Goal: Check status: Check status

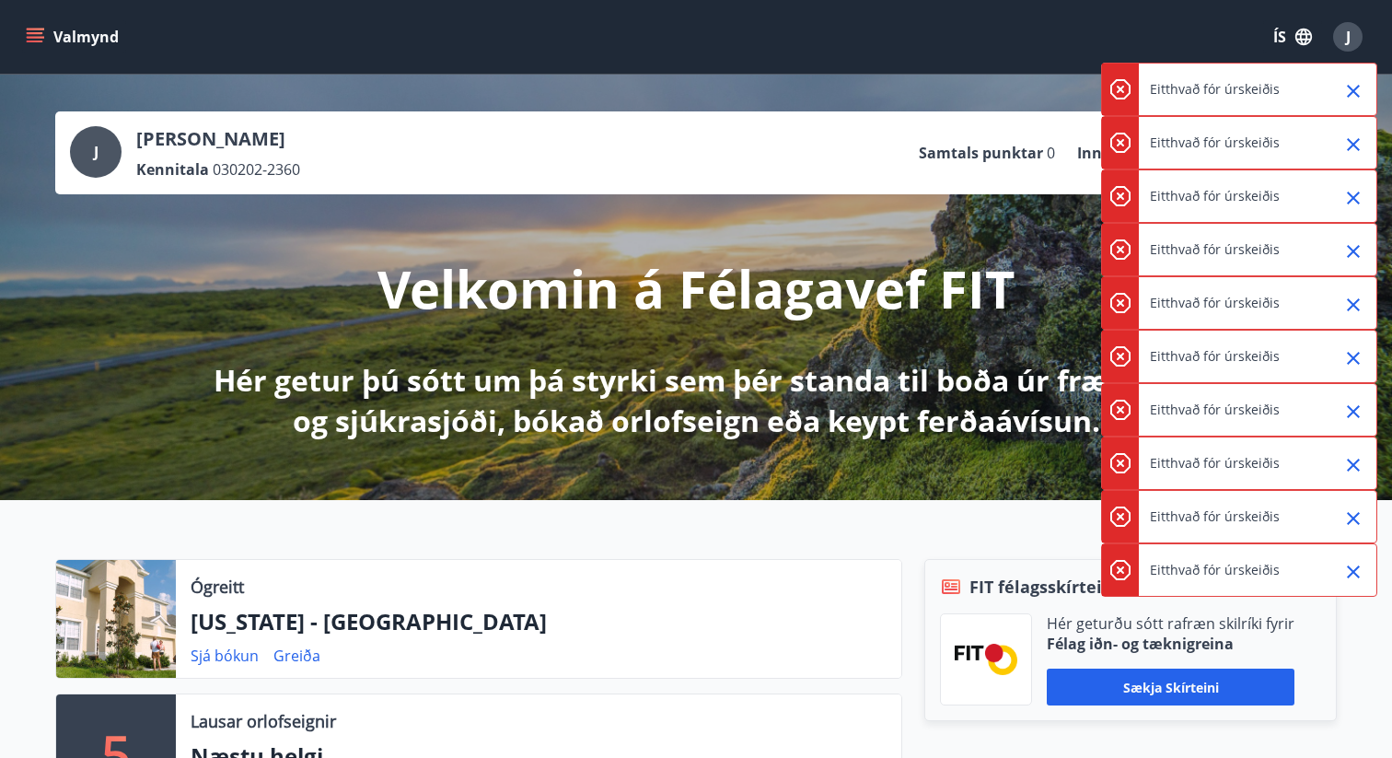
click at [1359, 88] on icon "Close" at bounding box center [1353, 91] width 22 height 22
click at [1356, 87] on icon "Close" at bounding box center [1353, 91] width 13 height 13
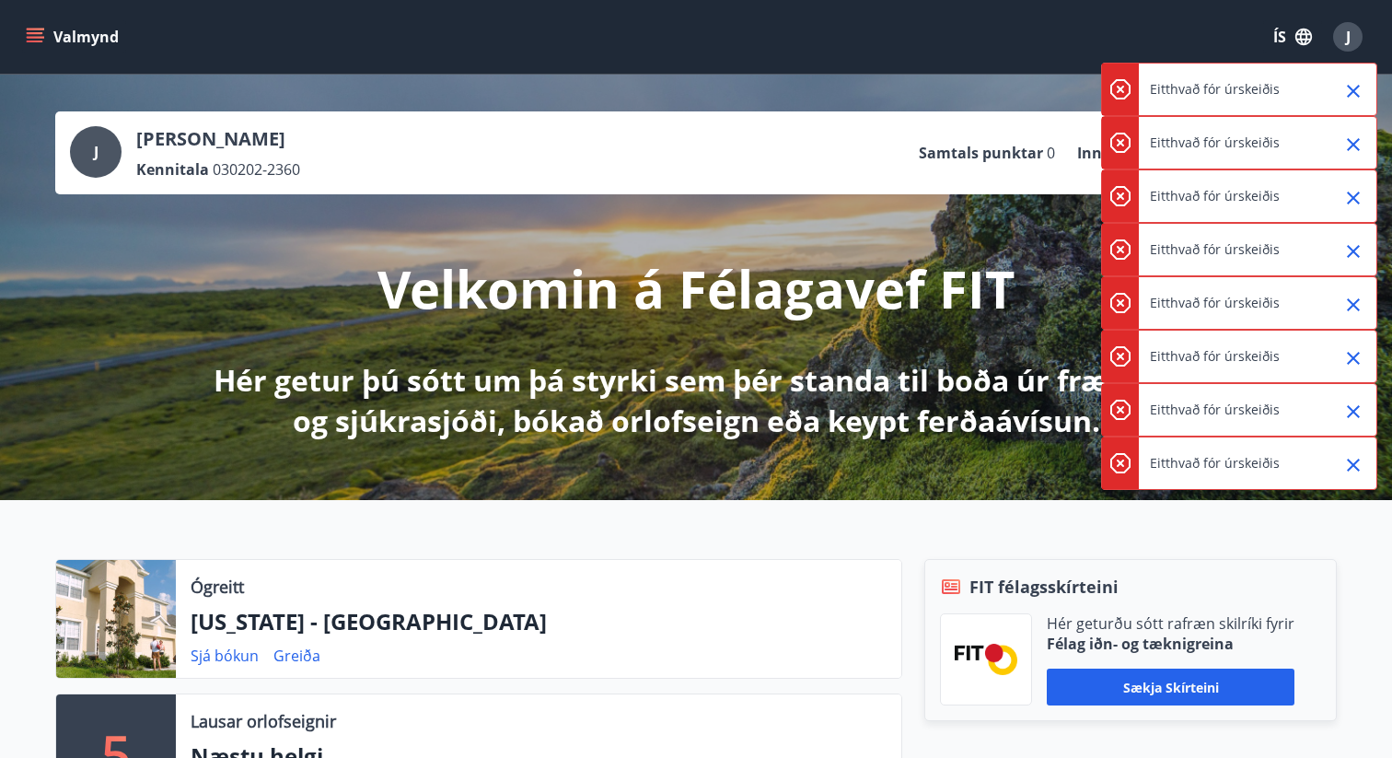
click at [1356, 87] on icon "Close" at bounding box center [1353, 91] width 13 height 13
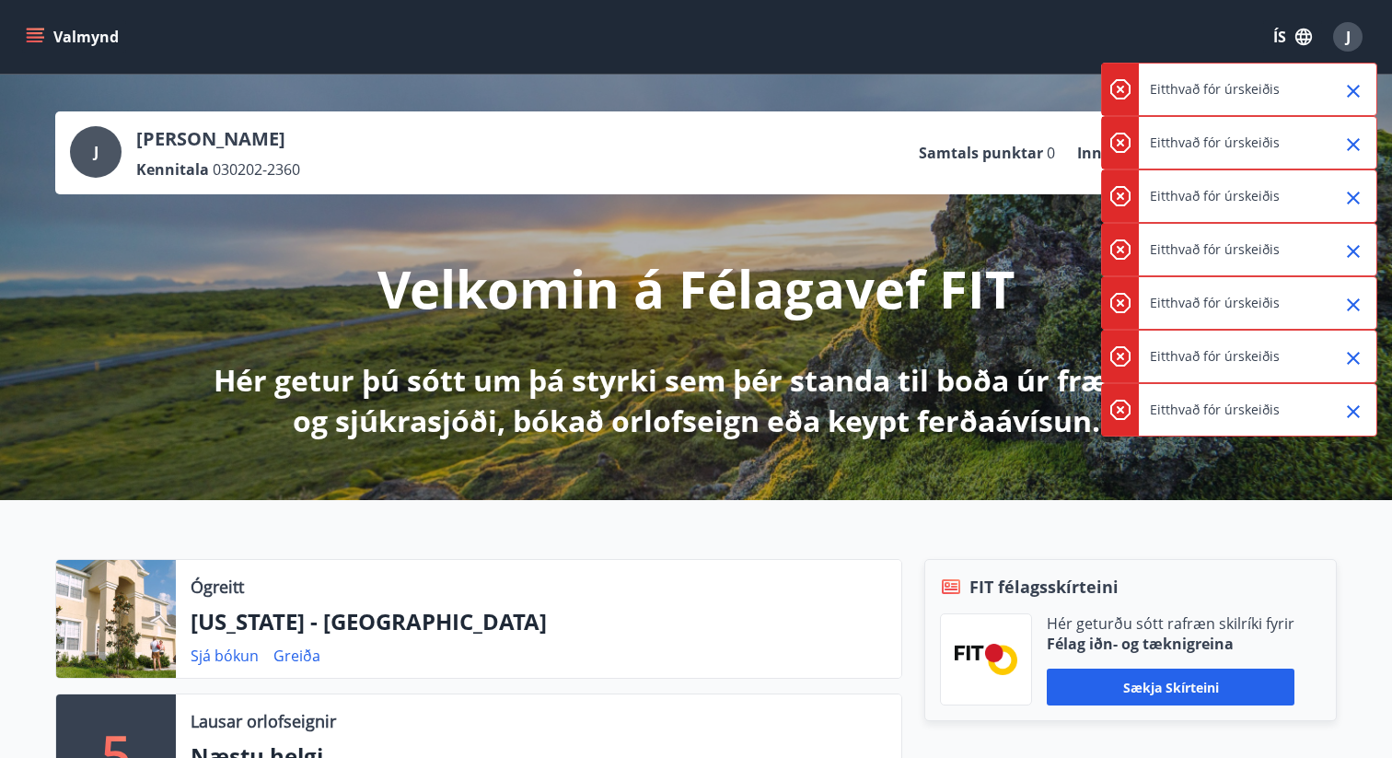
click at [1356, 87] on icon "Close" at bounding box center [1353, 91] width 13 height 13
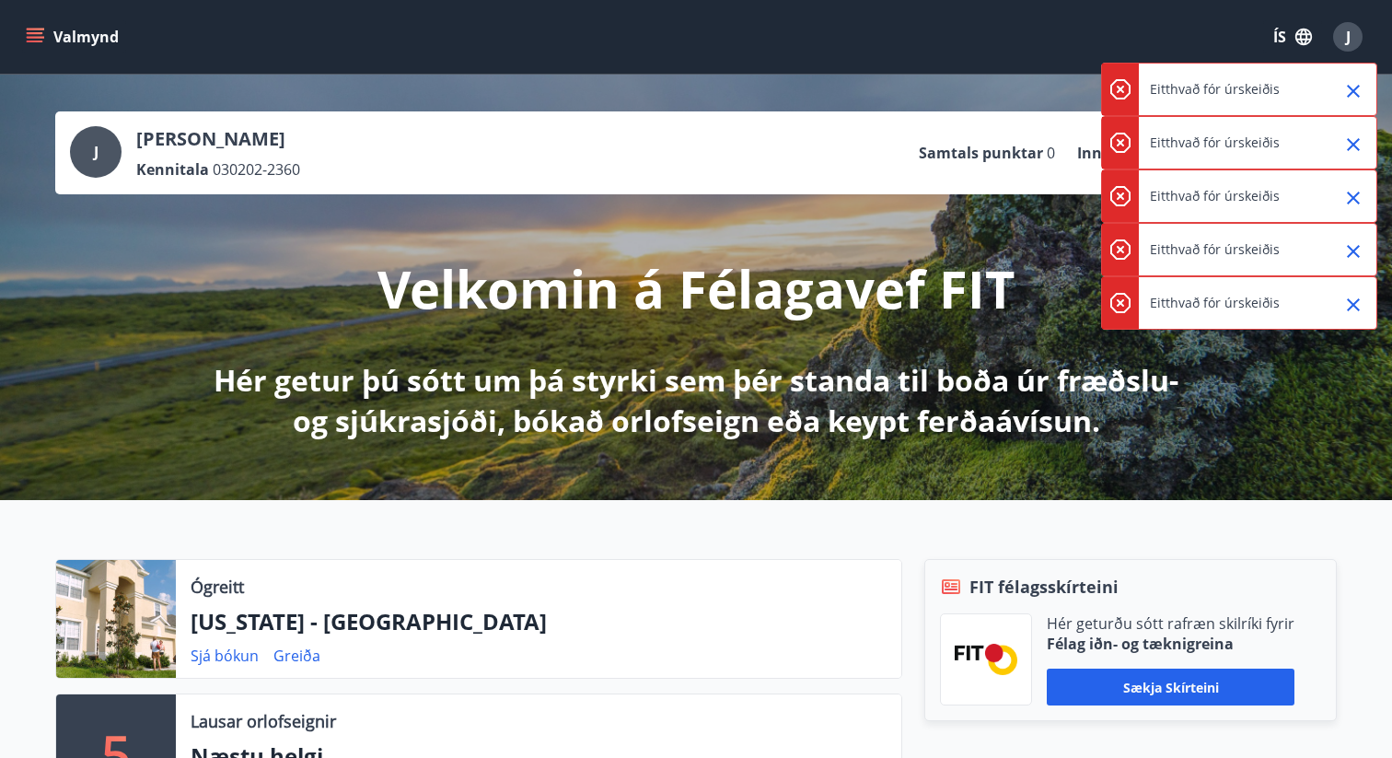
click at [1356, 87] on icon "Close" at bounding box center [1353, 91] width 13 height 13
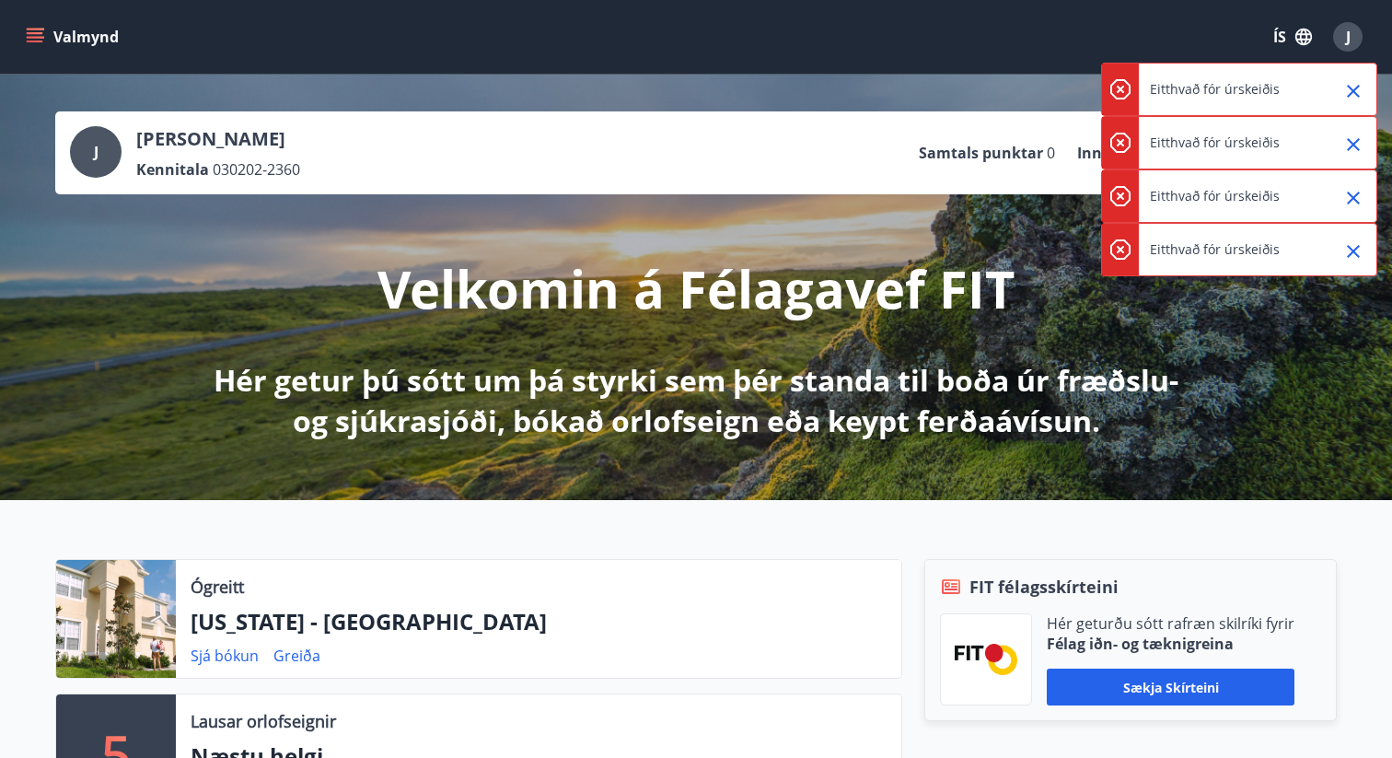
click at [1356, 87] on icon "Close" at bounding box center [1353, 91] width 13 height 13
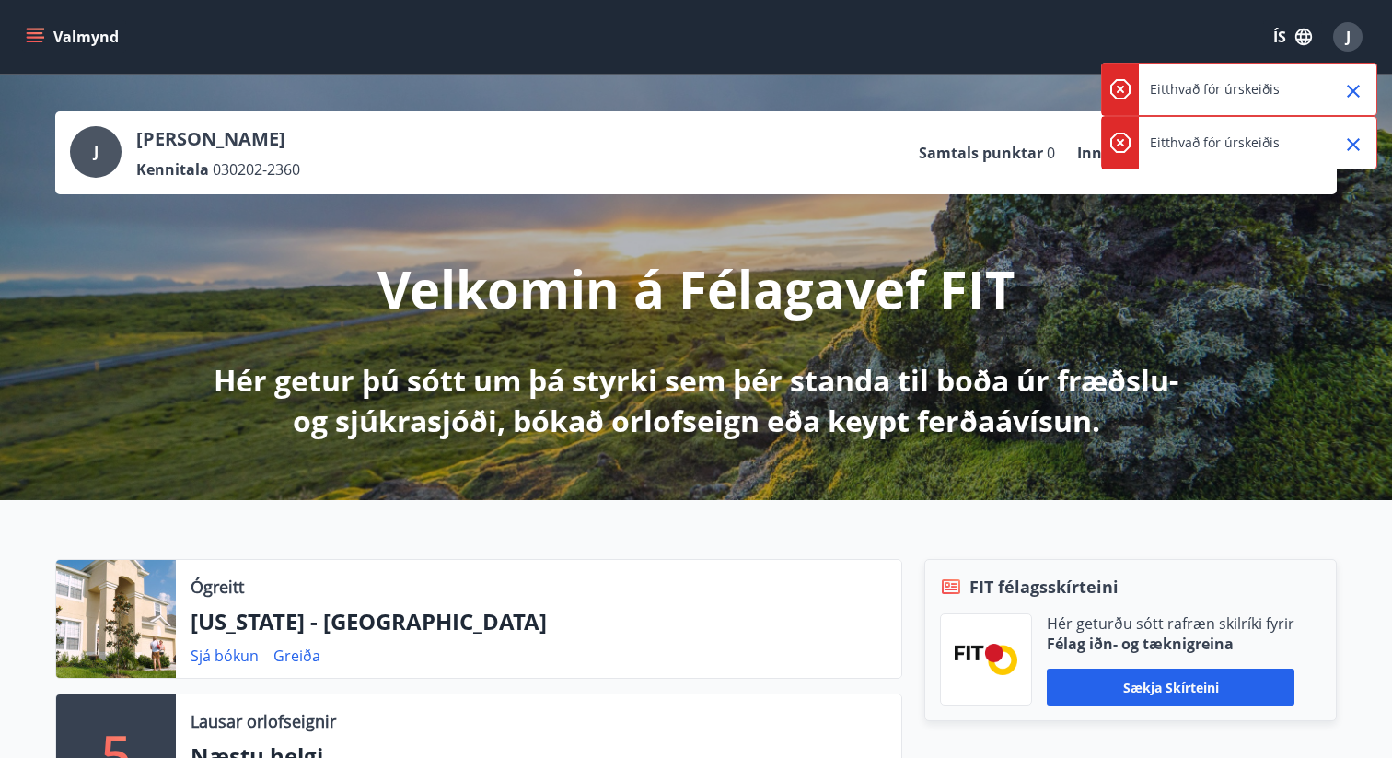
click at [1356, 87] on icon "Close" at bounding box center [1353, 91] width 13 height 13
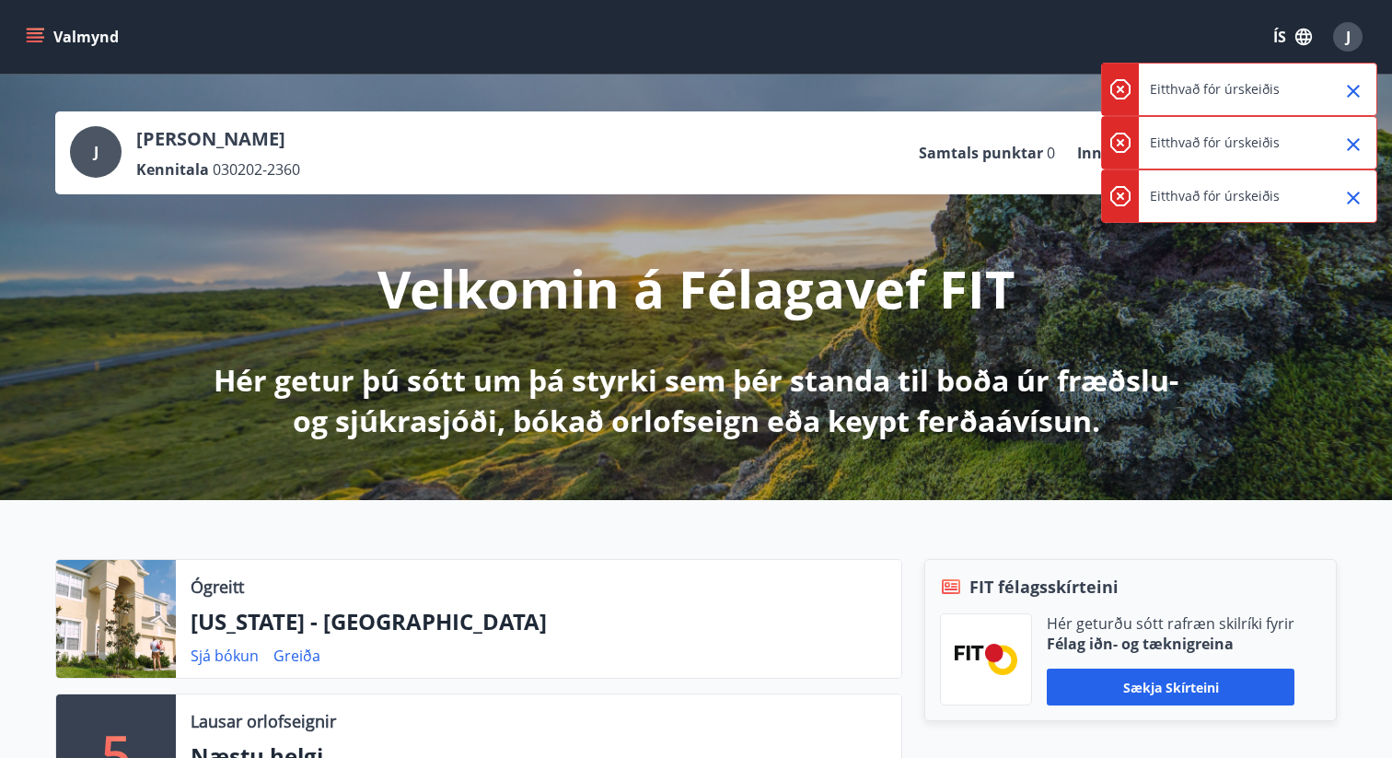
click at [1356, 87] on icon "Close" at bounding box center [1353, 91] width 13 height 13
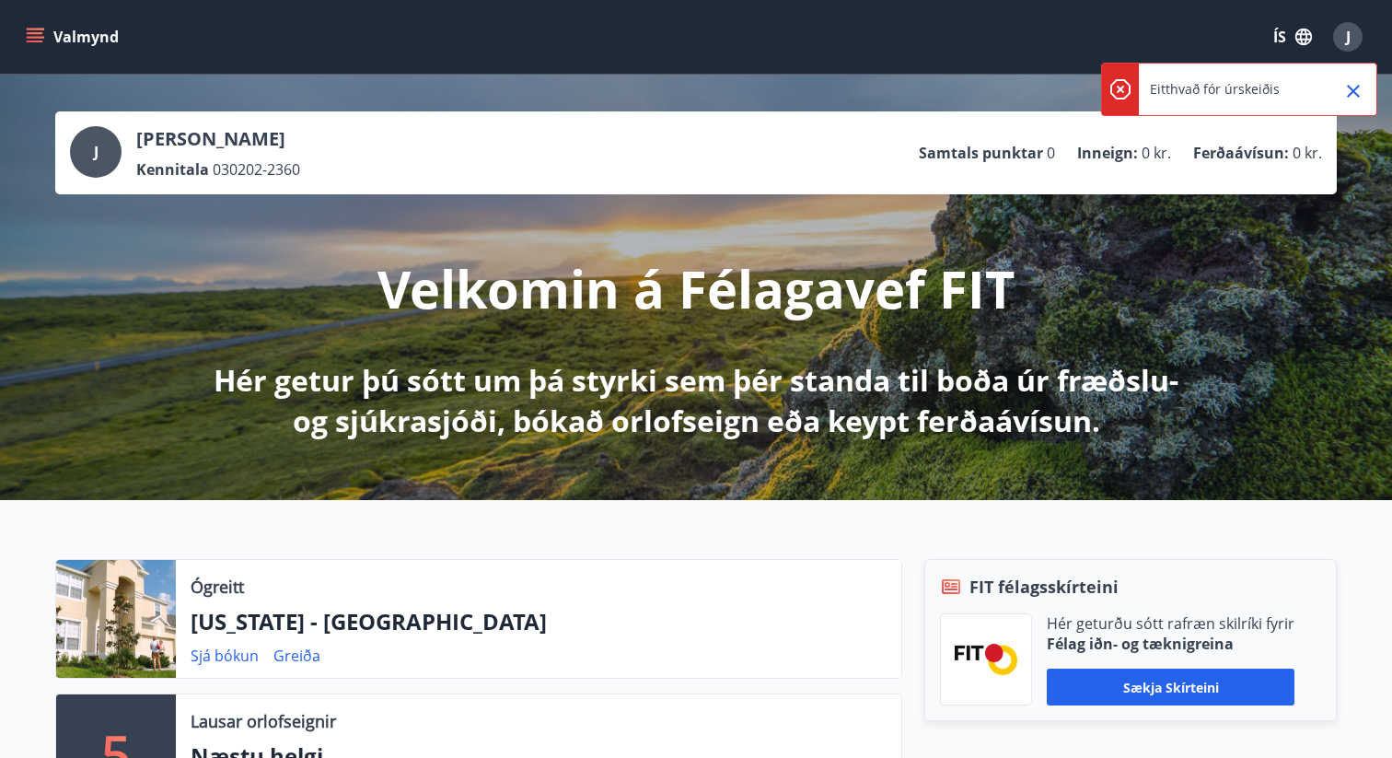
click at [1356, 87] on icon "Close" at bounding box center [1353, 91] width 13 height 13
click at [1356, 87] on div "[PERSON_NAME] Kennitala 030202-2360 Samtals punktar 0 Inneign : 0 kr. Ferðaávís…" at bounding box center [696, 287] width 1392 height 425
click at [1356, 87] on icon "Close" at bounding box center [1353, 91] width 13 height 13
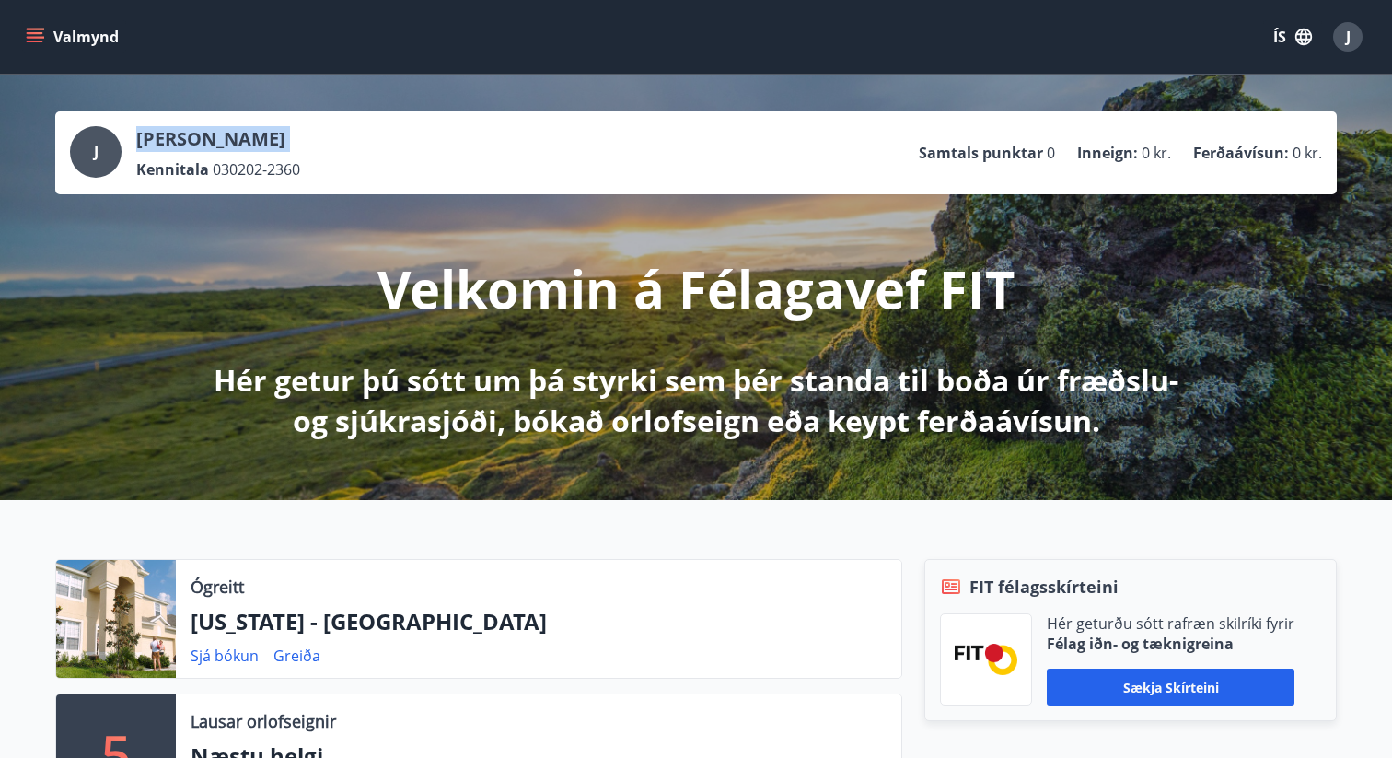
click at [1356, 87] on div "[PERSON_NAME] Kennitala 030202-2360 Samtals punktar 0 Inneign : 0 kr. Ferðaávís…" at bounding box center [696, 287] width 1392 height 425
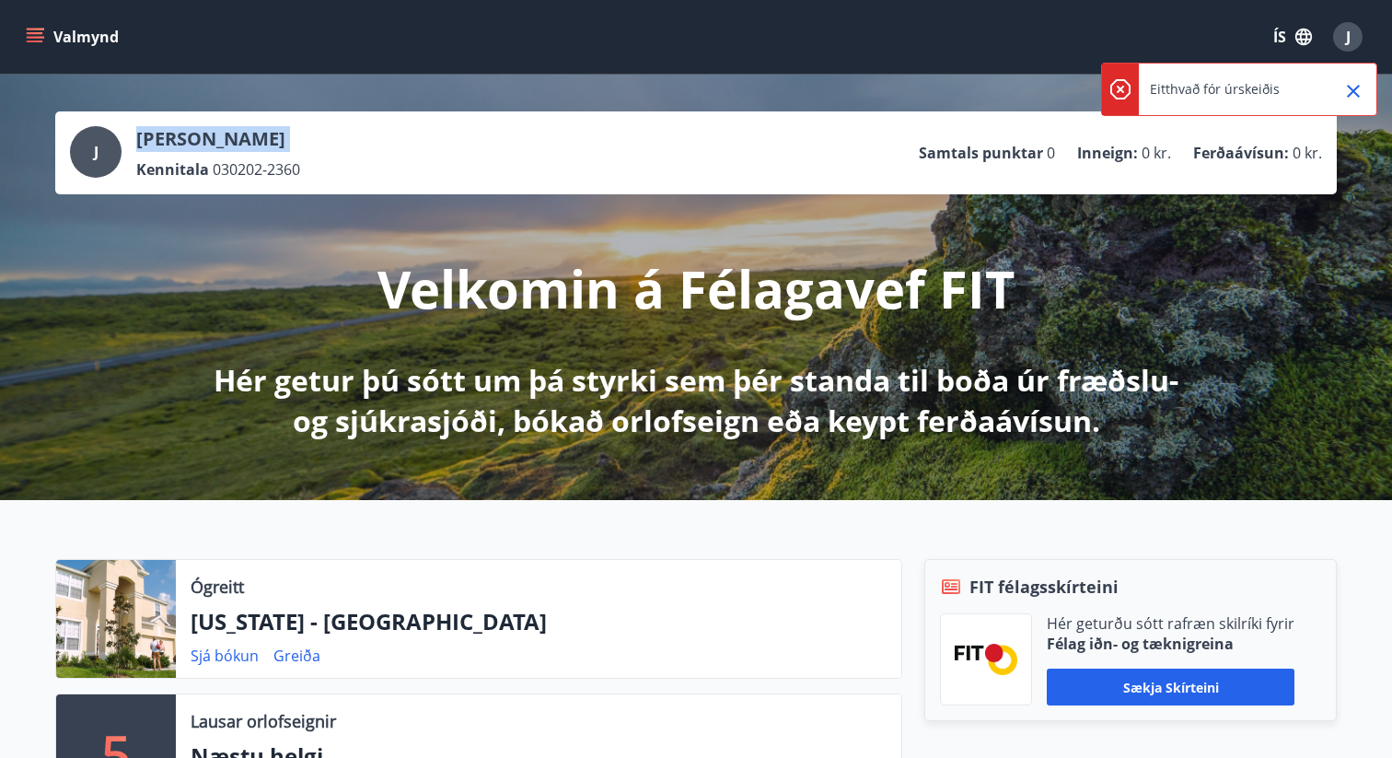
click at [1356, 87] on icon "Close" at bounding box center [1353, 91] width 13 height 13
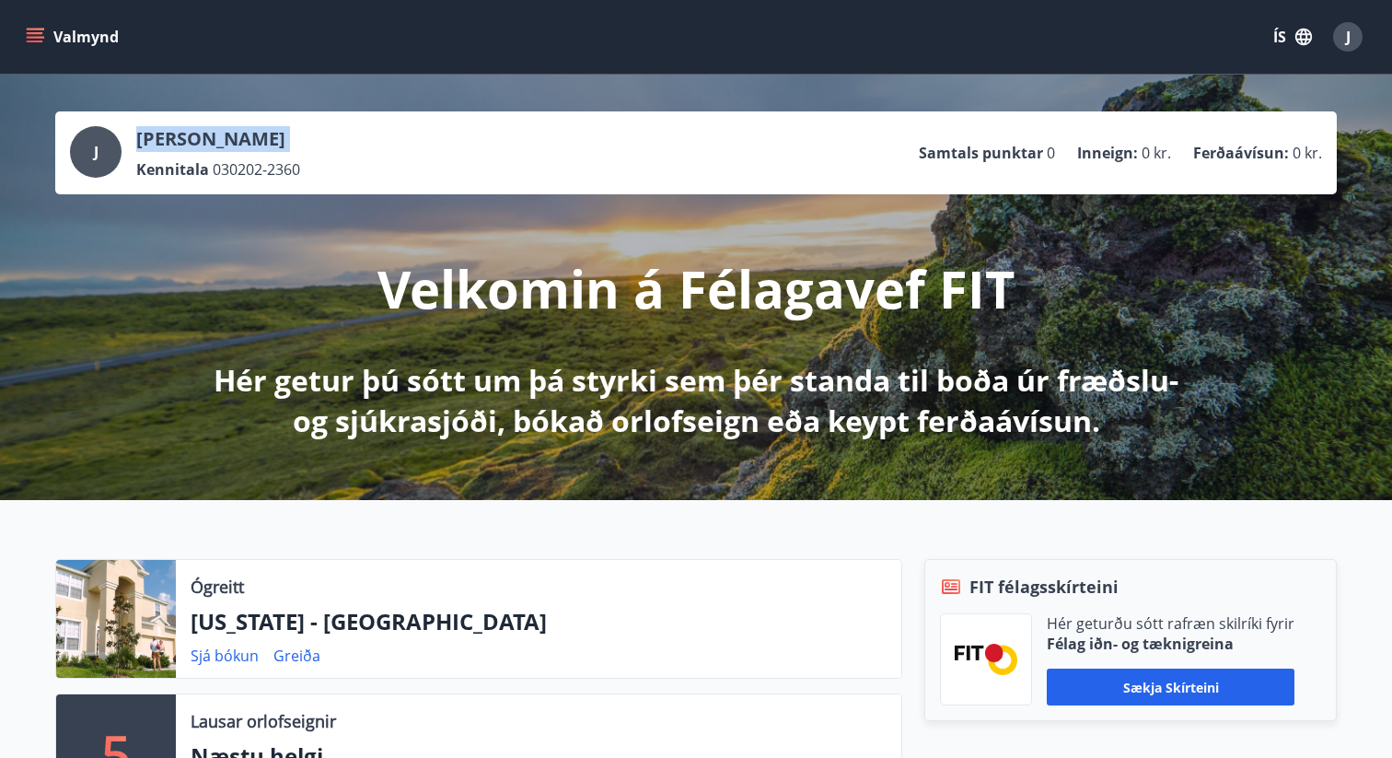
click at [1356, 87] on div "[PERSON_NAME] Kennitala 030202-2360 Samtals punktar 0 Inneign : 0 kr. Ferðaávís…" at bounding box center [696, 287] width 1392 height 425
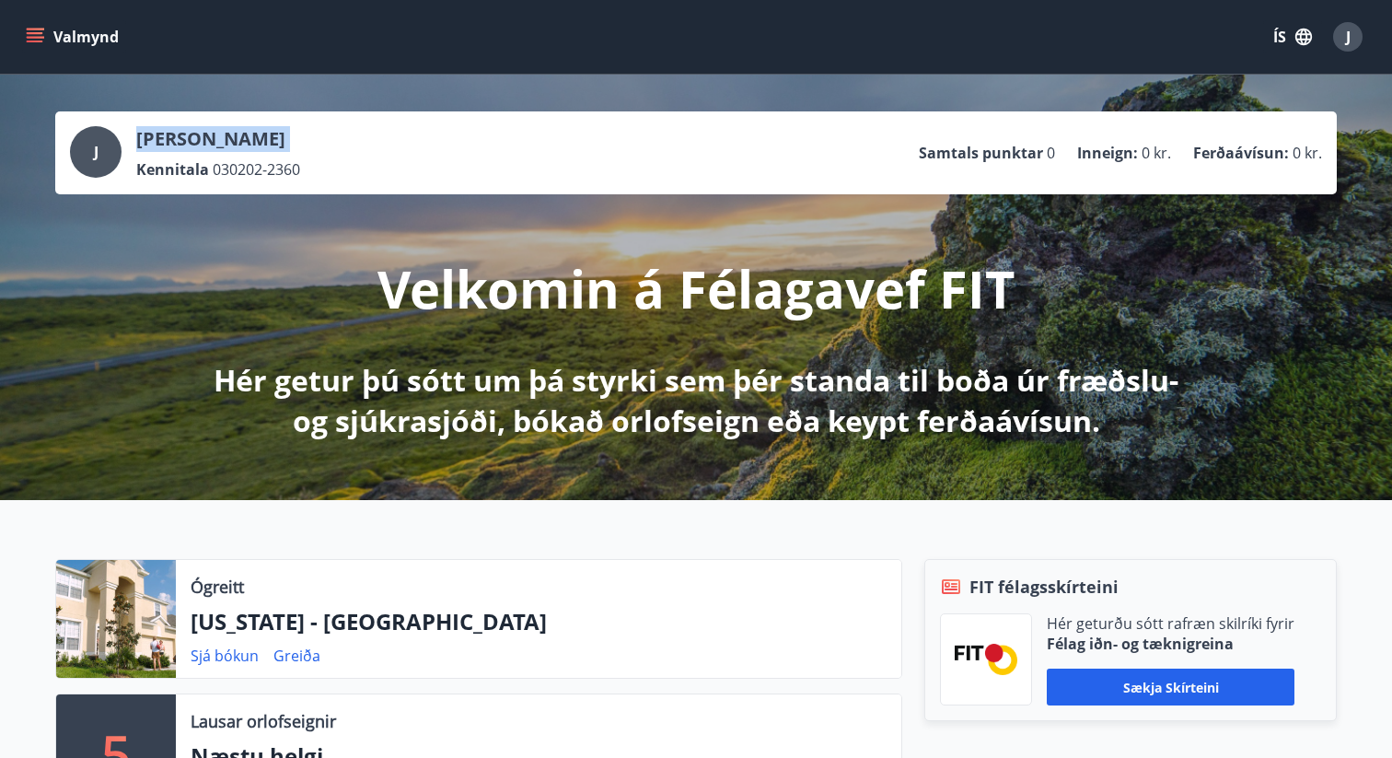
click at [1356, 87] on div "[PERSON_NAME] Kennitala 030202-2360 Samtals punktar 0 Inneign : 0 kr. Ferðaávís…" at bounding box center [696, 287] width 1392 height 425
